Goal: Task Accomplishment & Management: Manage account settings

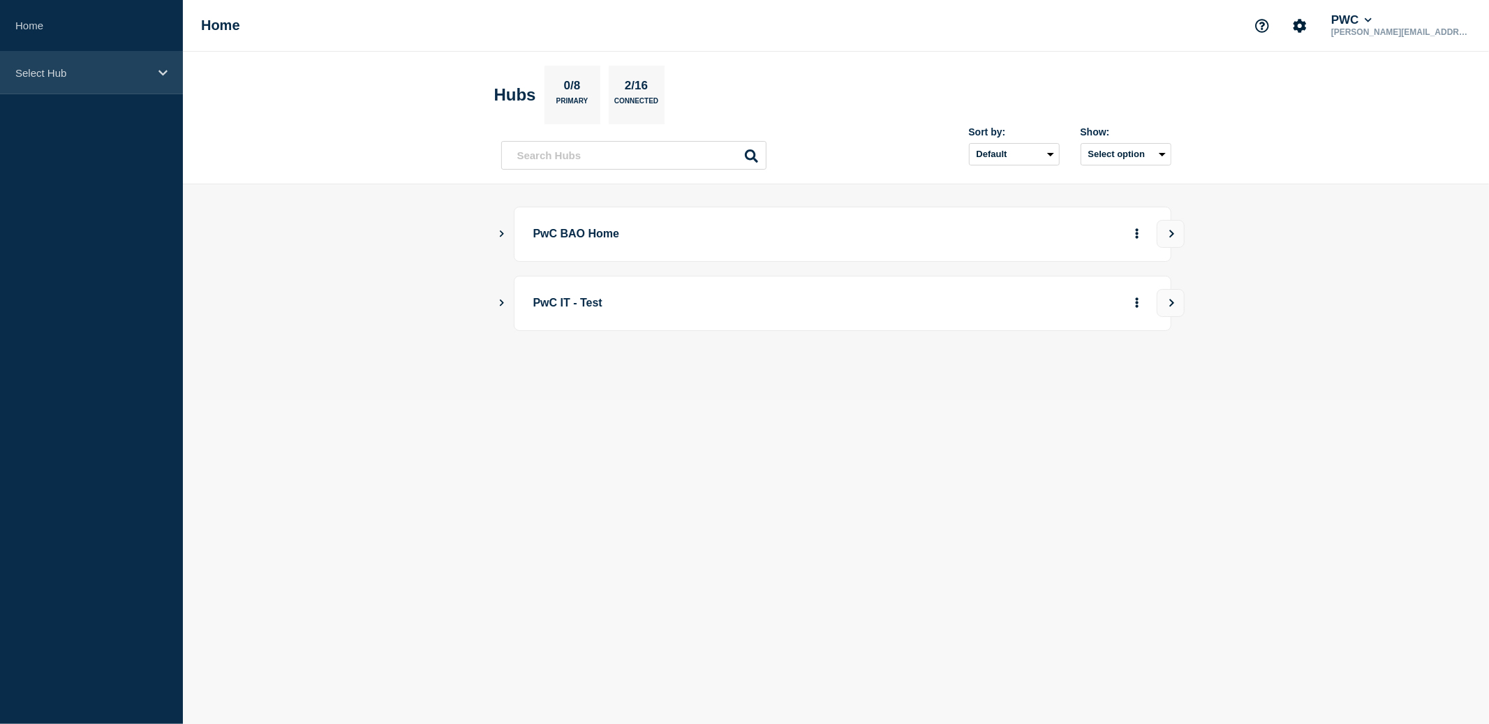
click at [161, 74] on icon at bounding box center [162, 73] width 9 height 6
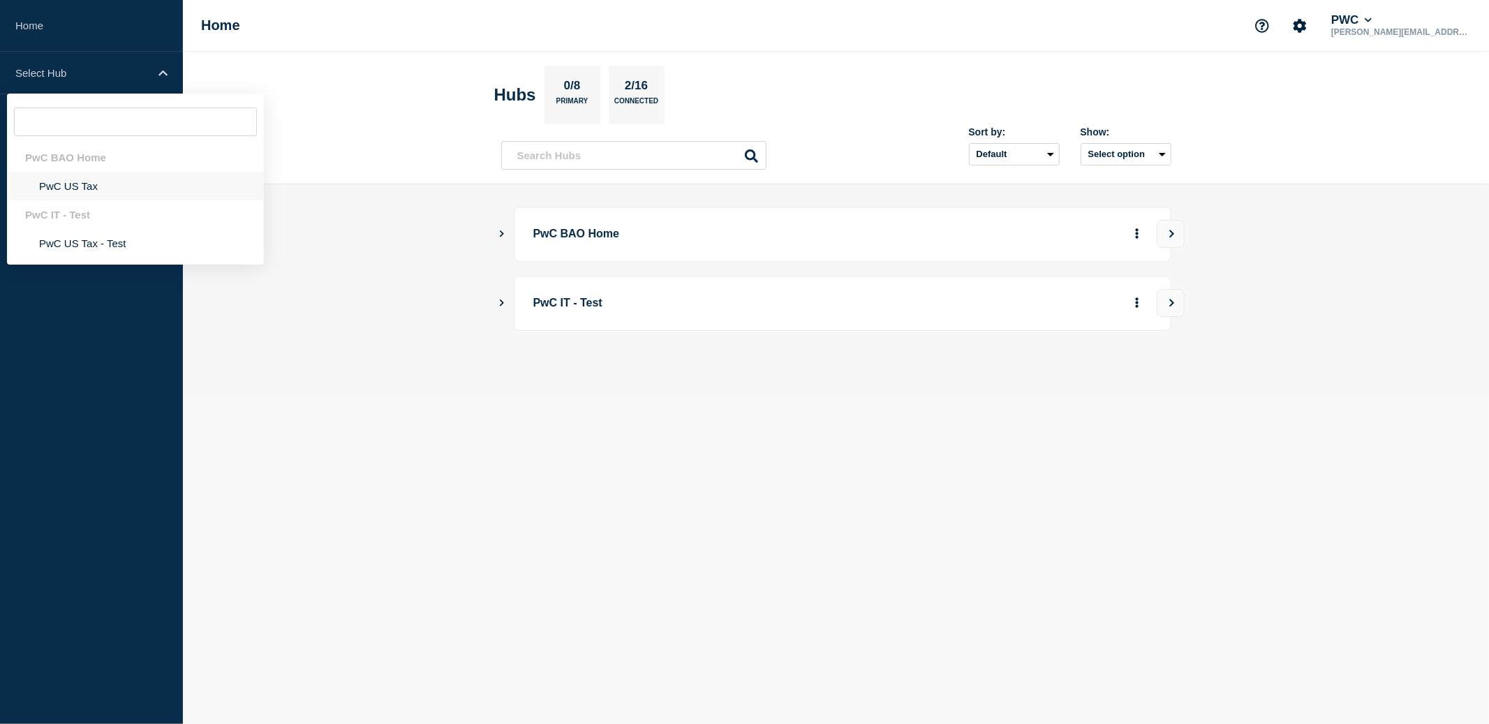
click at [74, 194] on li "PwC US Tax" at bounding box center [135, 186] width 257 height 29
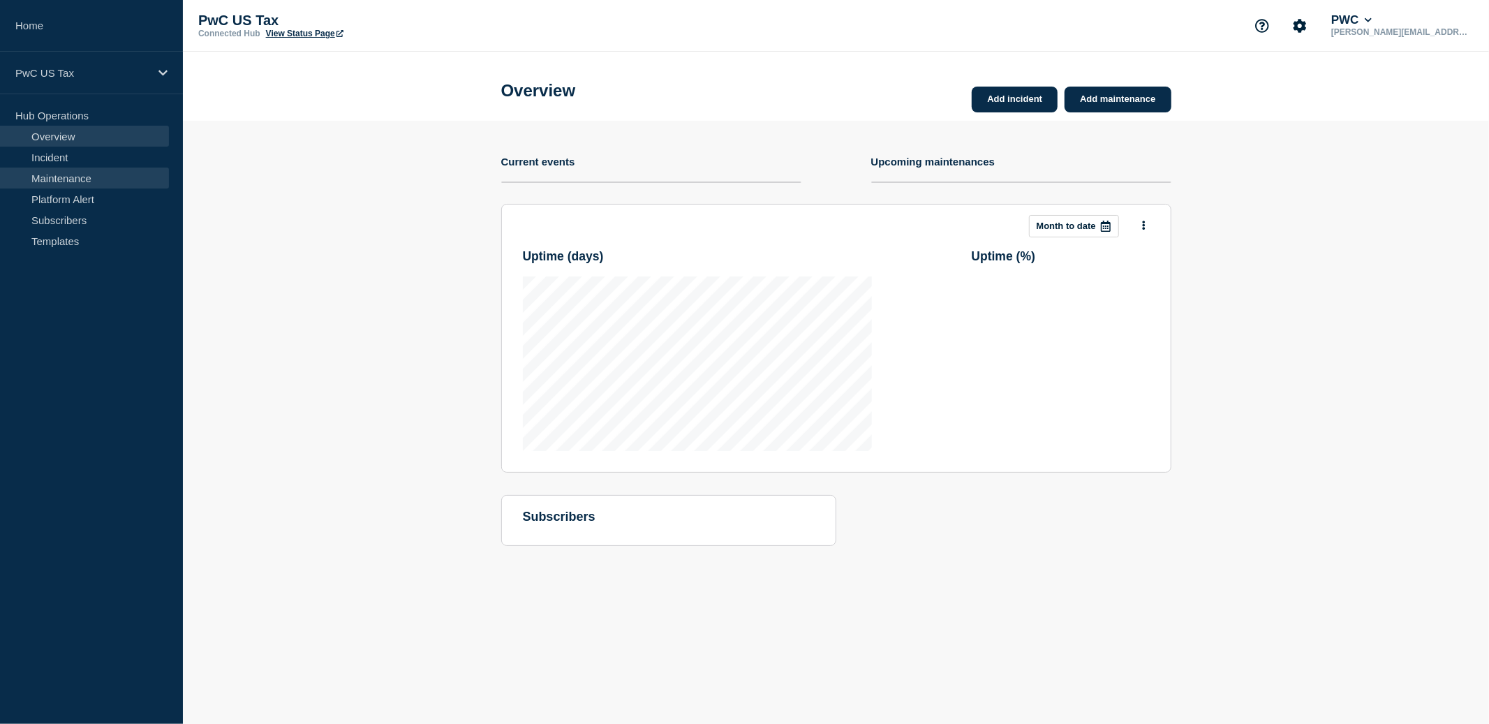
click at [59, 179] on link "Maintenance" at bounding box center [84, 178] width 169 height 21
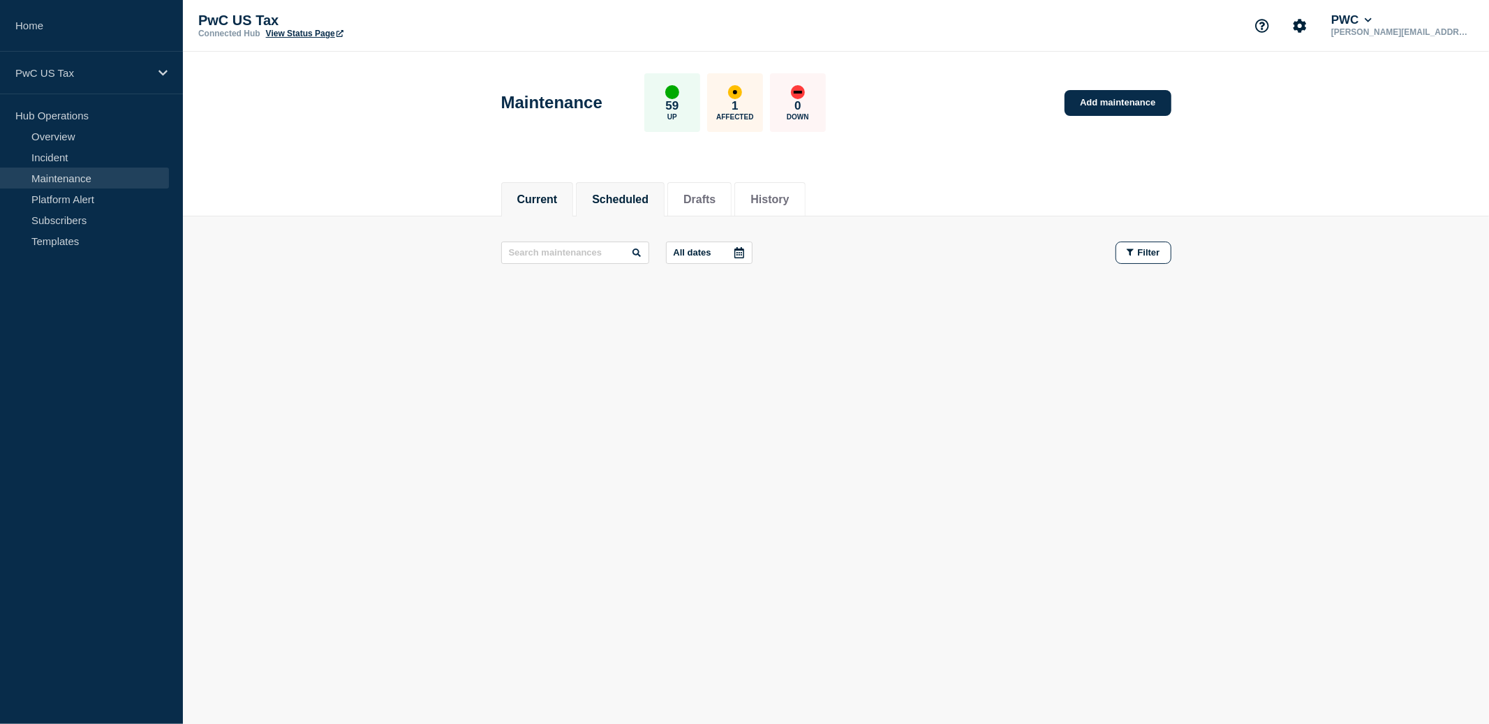
click at [619, 199] on button "Scheduled" at bounding box center [620, 199] width 57 height 13
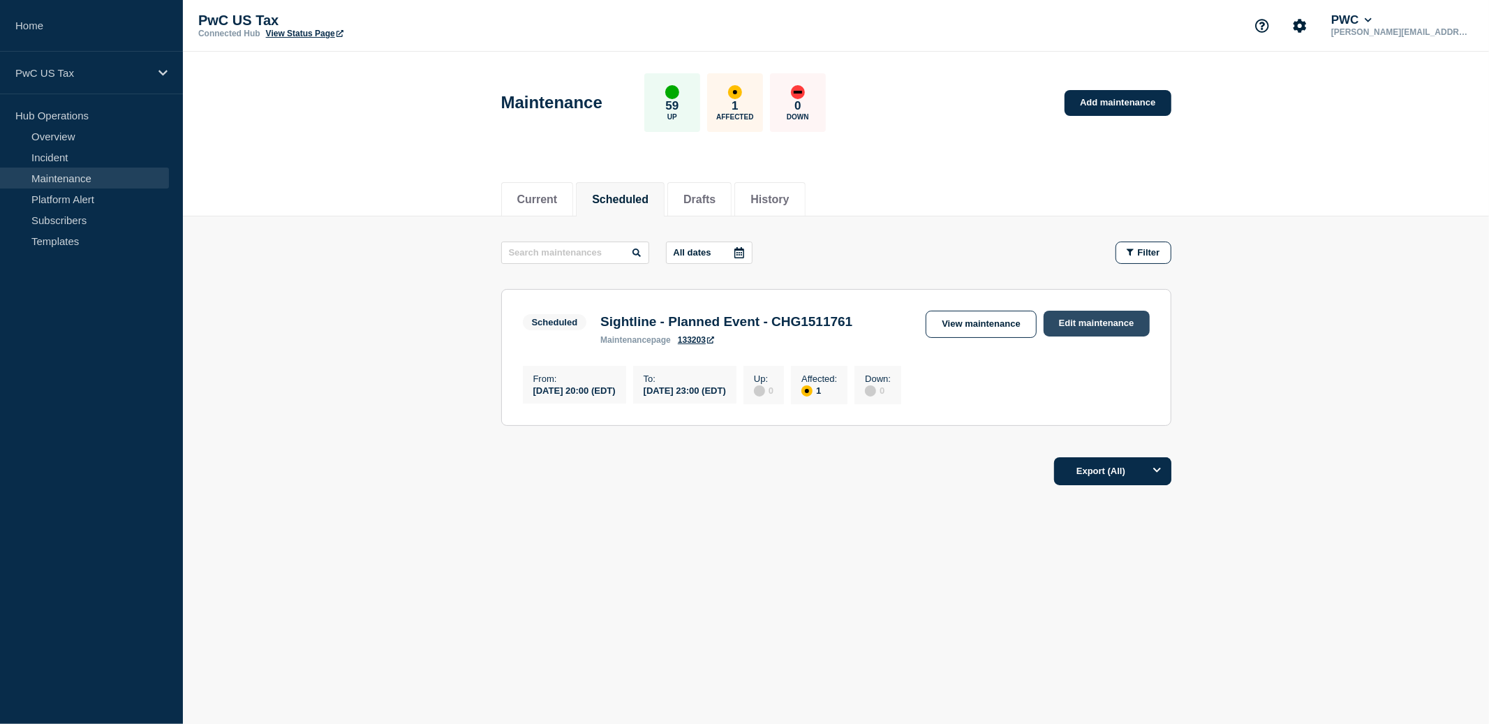
click at [1091, 325] on link "Edit maintenance" at bounding box center [1097, 324] width 106 height 26
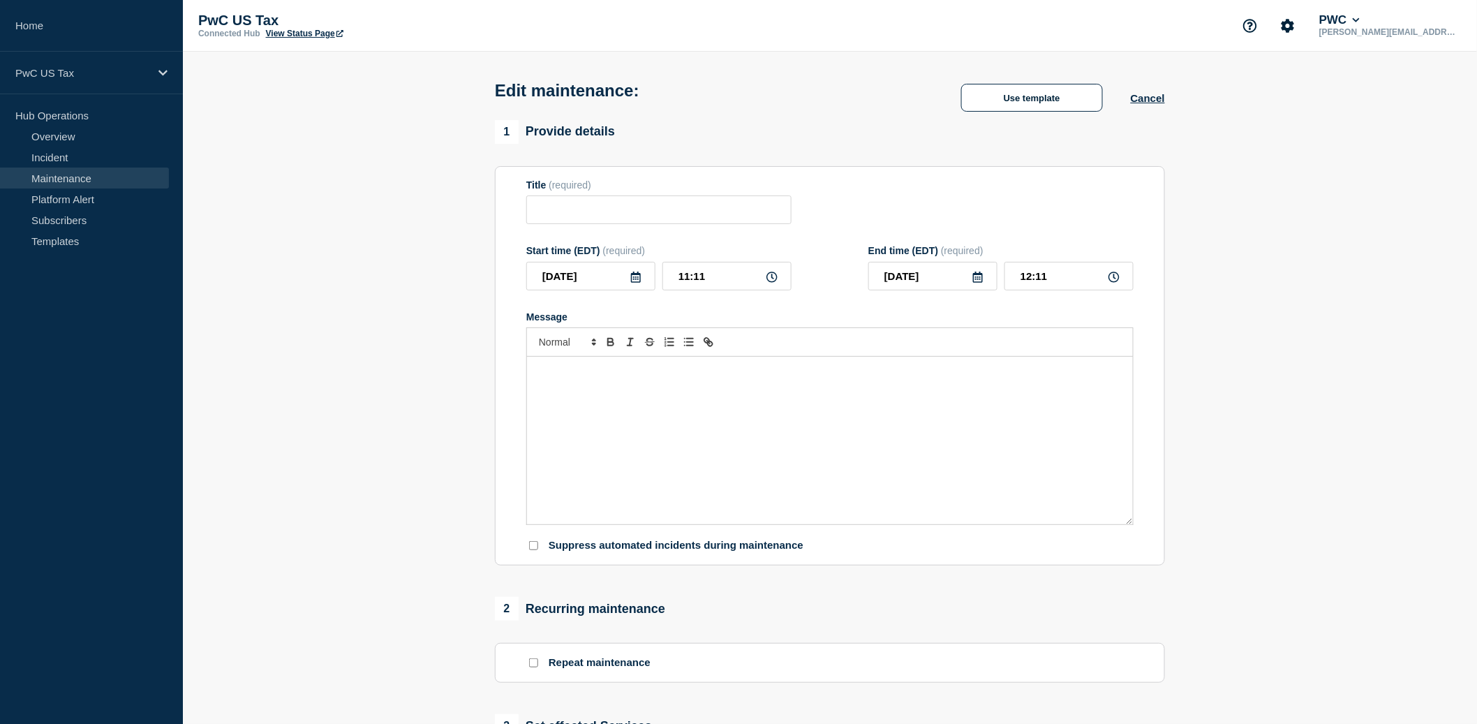
type input "Sightline - Planned Event - CHG1511761"
type input "20:00"
type input "23:00"
checkbox input "true"
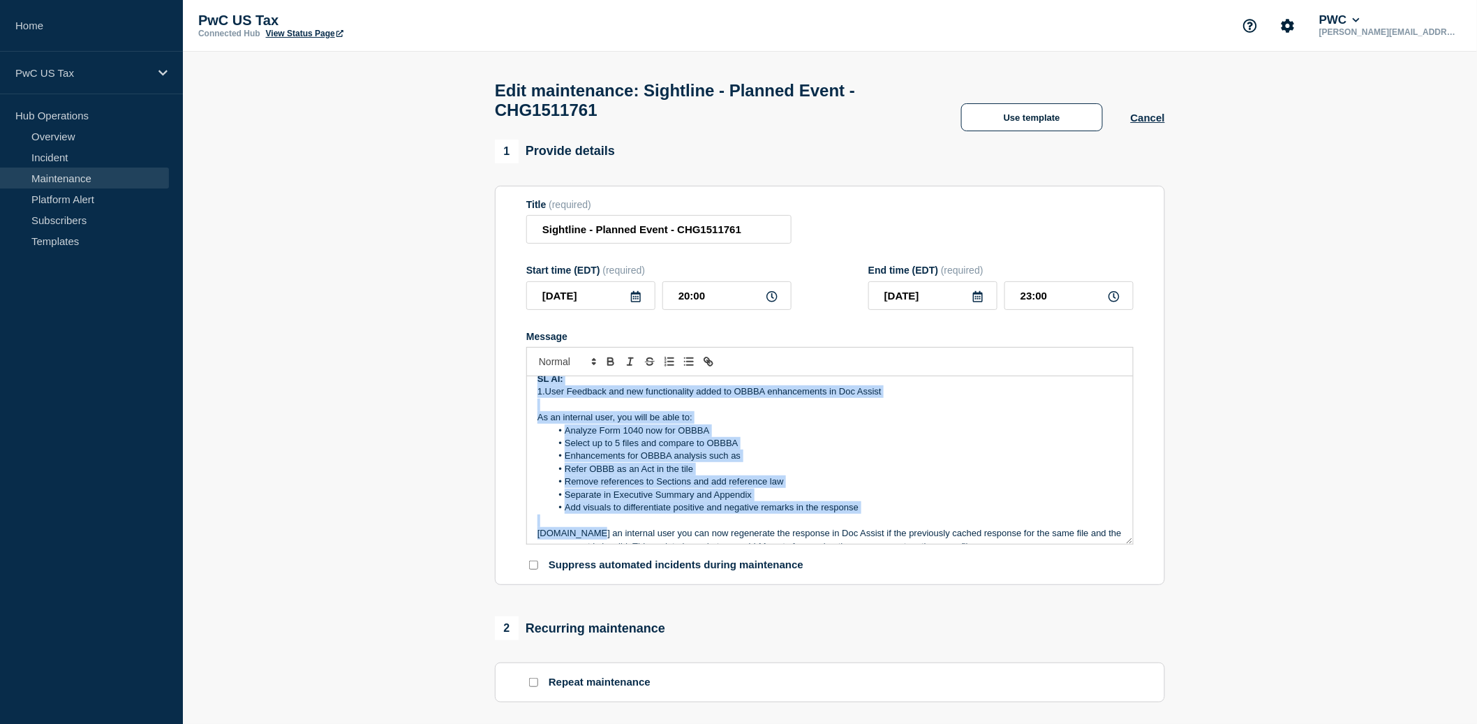
drag, startPoint x: 538, startPoint y: 489, endPoint x: 584, endPoint y: 561, distance: 86.0
click at [584, 544] on div "There will be a planned event affecting Sightline in production Business Impact…" at bounding box center [830, 460] width 606 height 168
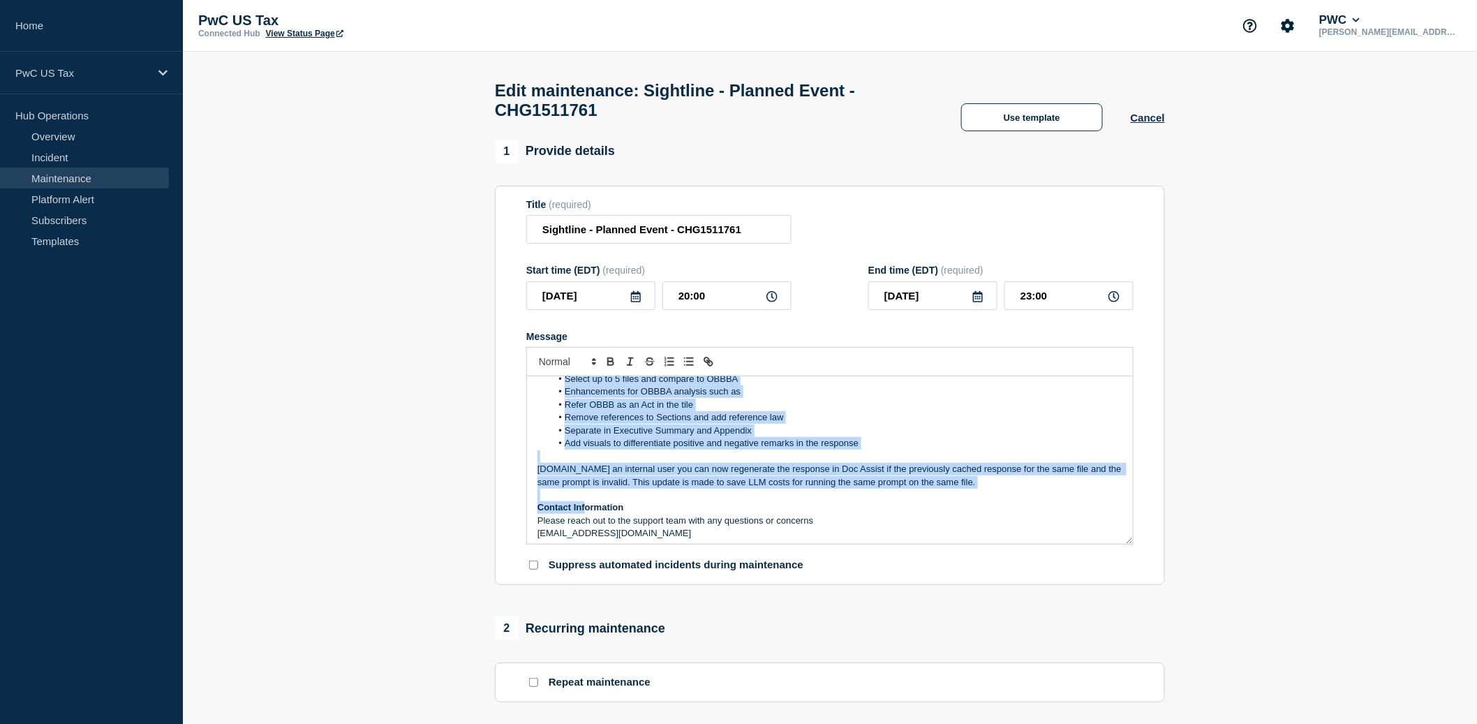
scroll to position [206, 0]
click at [671, 488] on p "[DOMAIN_NAME] an internal user you can now regenerate the response in Doc Assis…" at bounding box center [830, 475] width 585 height 26
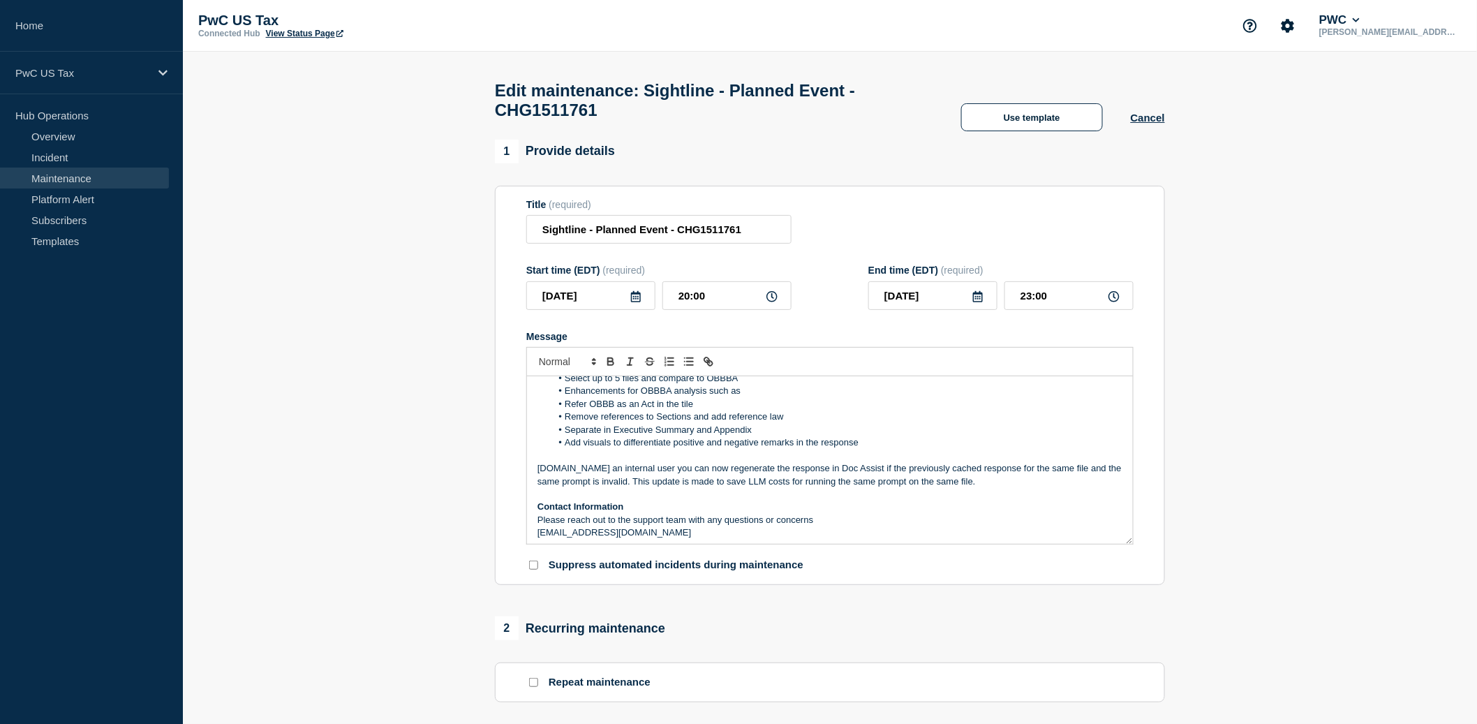
click at [976, 488] on p "[DOMAIN_NAME] an internal user you can now regenerate the response in Doc Assis…" at bounding box center [830, 475] width 585 height 26
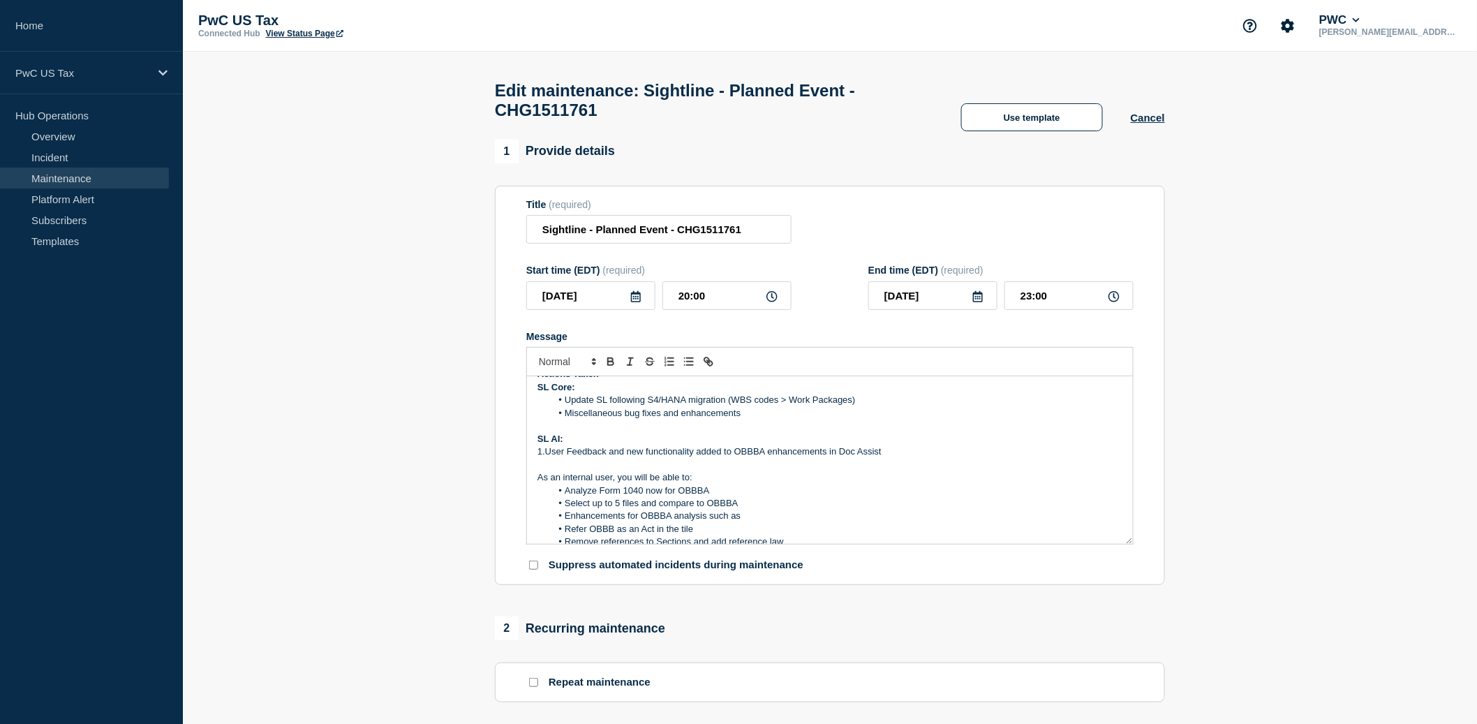
scroll to position [28, 0]
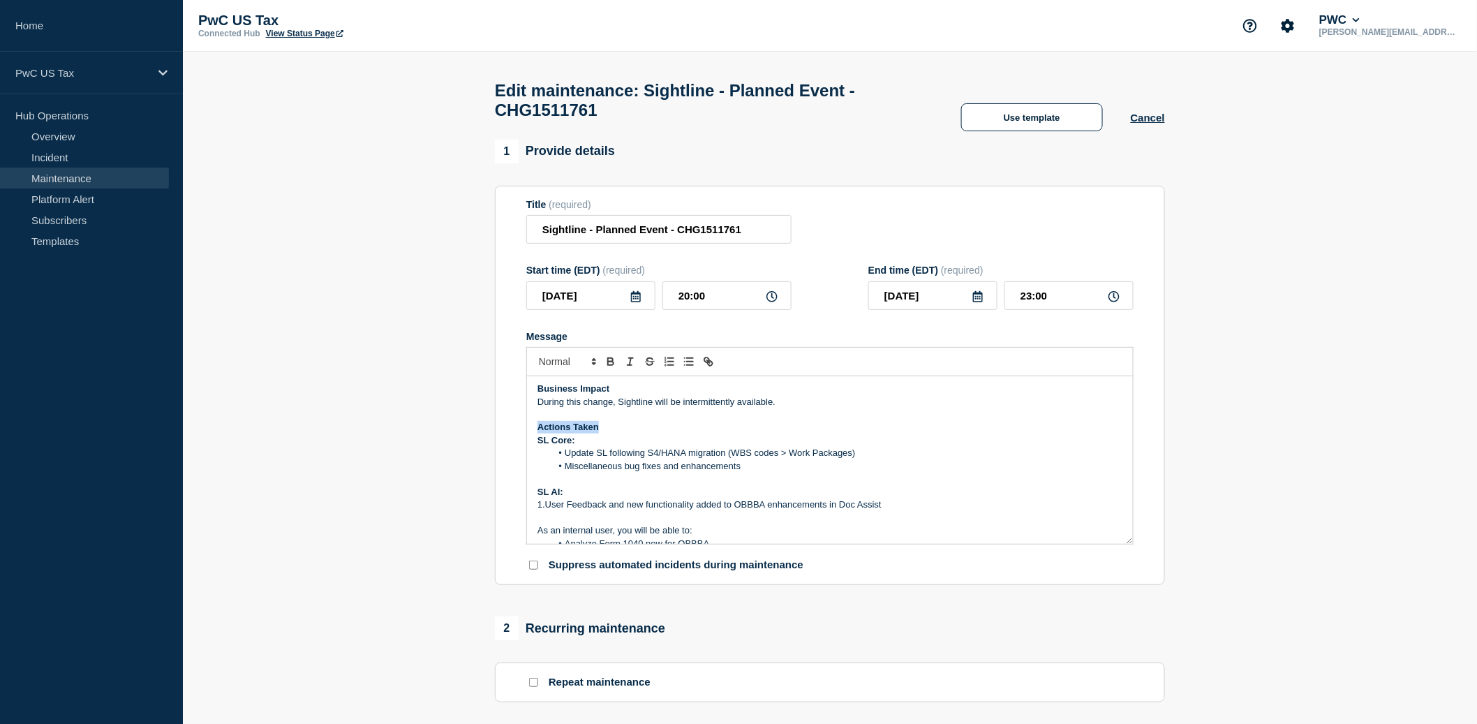
drag, startPoint x: 608, startPoint y: 450, endPoint x: 517, endPoint y: 449, distance: 91.5
click at [517, 449] on section "Title (required) Sightline - Planned Event - CHG1511761 Start time (EDT) (requi…" at bounding box center [830, 386] width 670 height 400
click at [533, 463] on div "There will be a planned event affecting Sightline in production Business Impact…" at bounding box center [830, 460] width 606 height 168
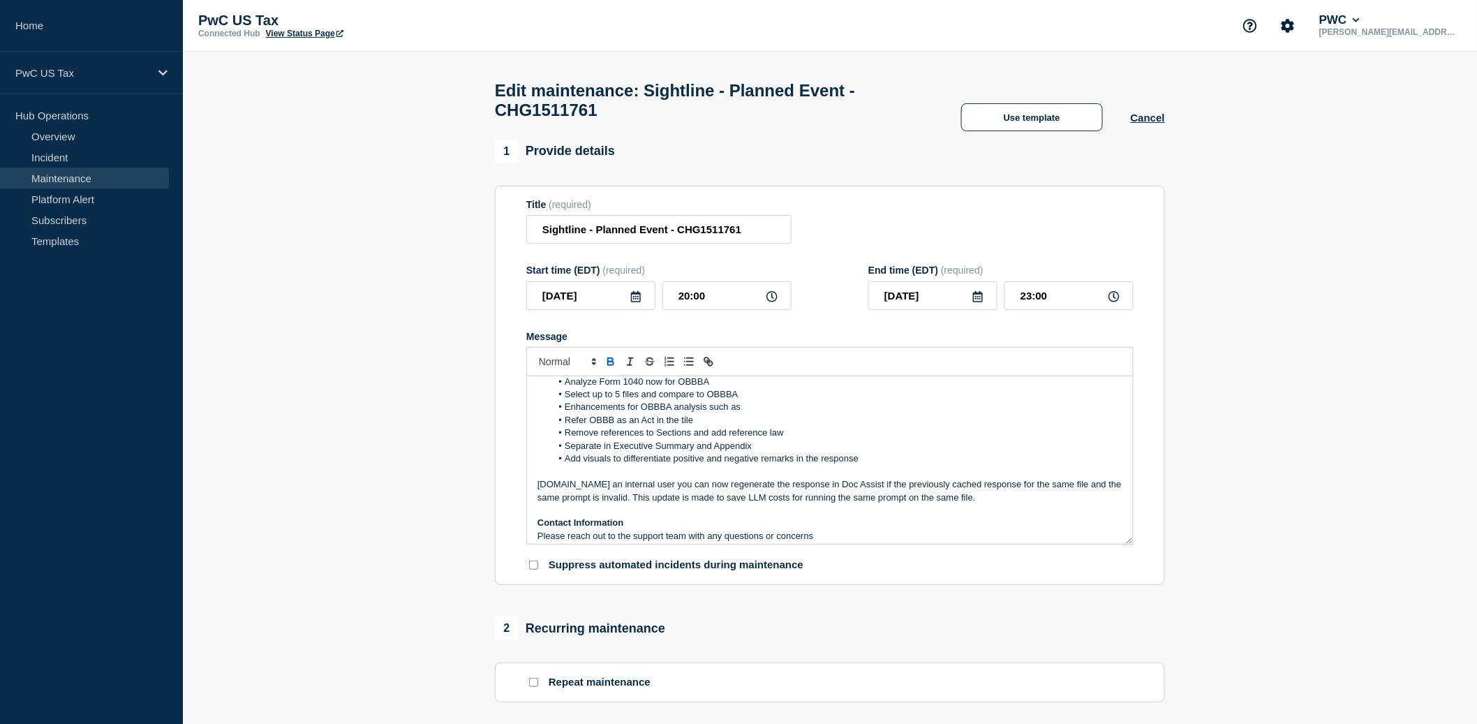
scroll to position [198, 0]
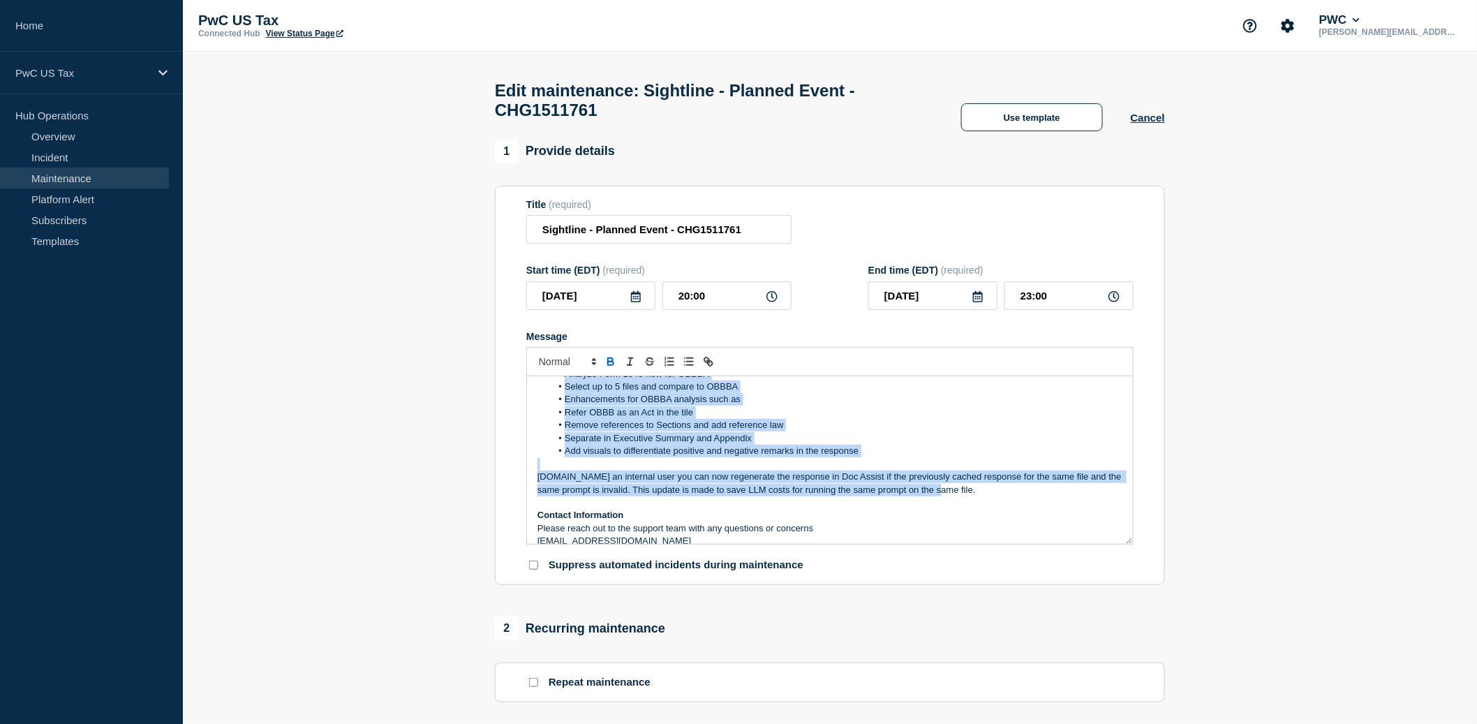
click at [970, 496] on p "[DOMAIN_NAME] an internal user you can now regenerate the response in Doc Assis…" at bounding box center [830, 484] width 585 height 26
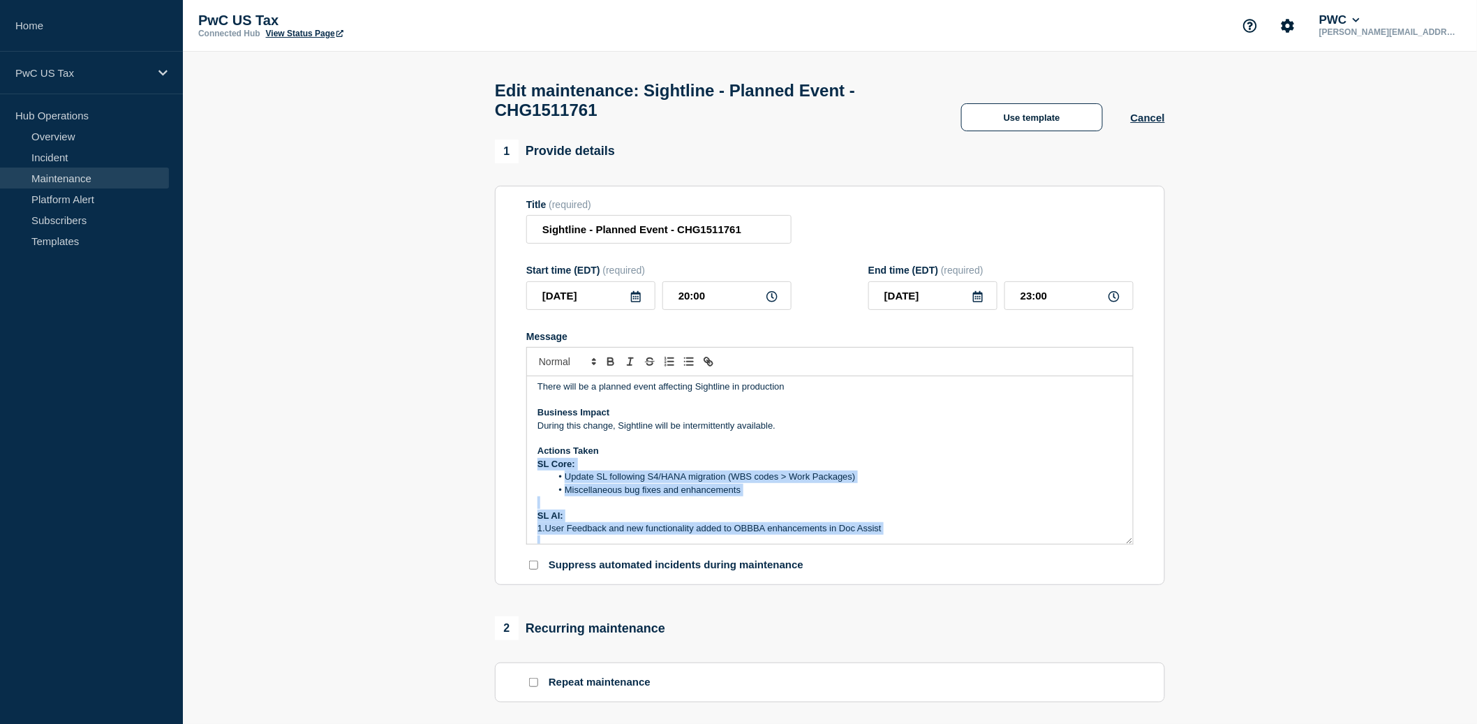
scroll to position [0, 0]
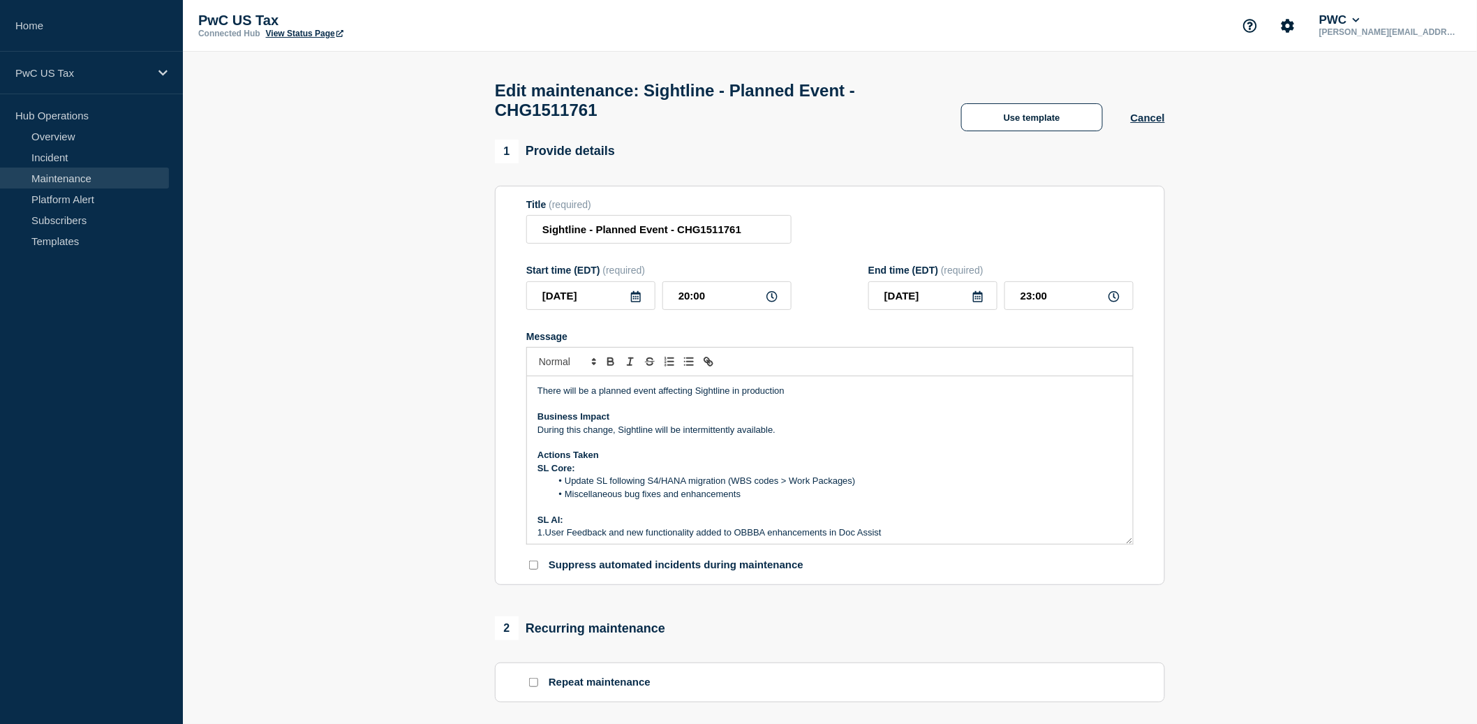
click at [450, 408] on section "1 Provide details Title (required) Sightline - Planned Event - CHG1511761 Start…" at bounding box center [830, 702] width 1294 height 1125
